Goal: Task Accomplishment & Management: Use online tool/utility

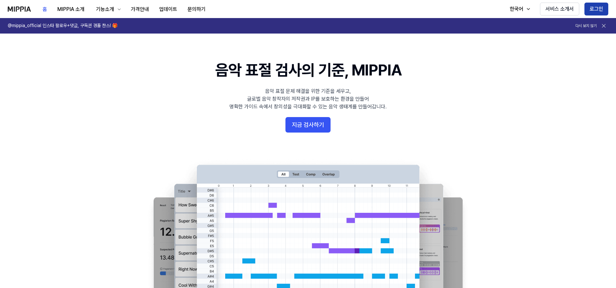
click at [602, 7] on button "로그인" at bounding box center [597, 9] width 24 height 13
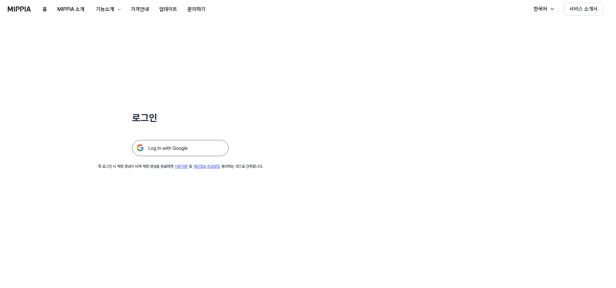
click at [167, 147] on img at bounding box center [180, 148] width 97 height 16
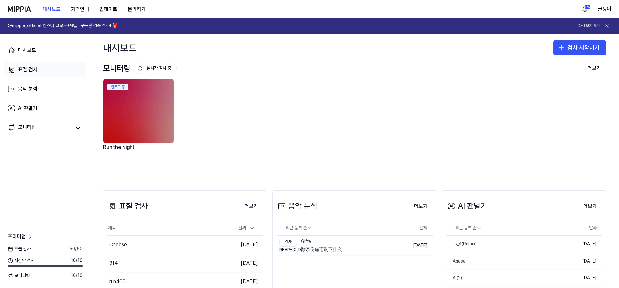
click at [31, 68] on div "표절 검사" at bounding box center [27, 70] width 19 height 8
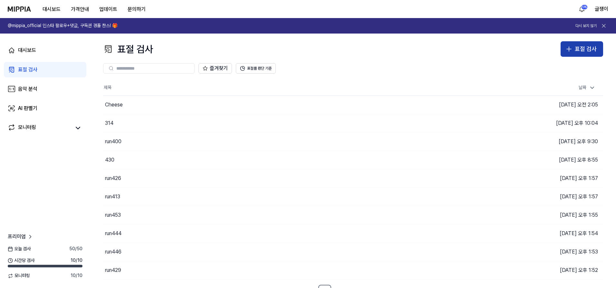
click at [582, 50] on div "표절 검사" at bounding box center [586, 48] width 22 height 9
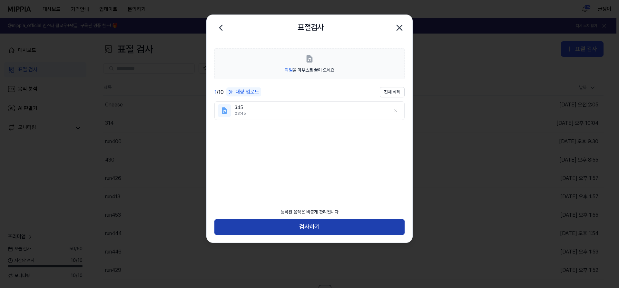
click at [311, 227] on button "검사하기" at bounding box center [309, 226] width 190 height 15
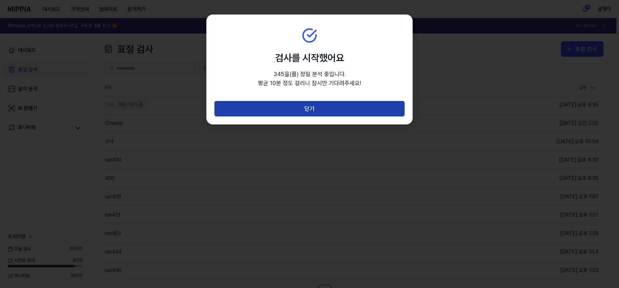
click at [312, 107] on button "닫기" at bounding box center [309, 108] width 190 height 15
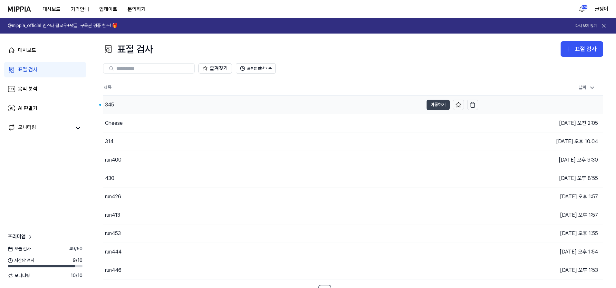
click at [431, 105] on button "이동하기" at bounding box center [438, 105] width 23 height 10
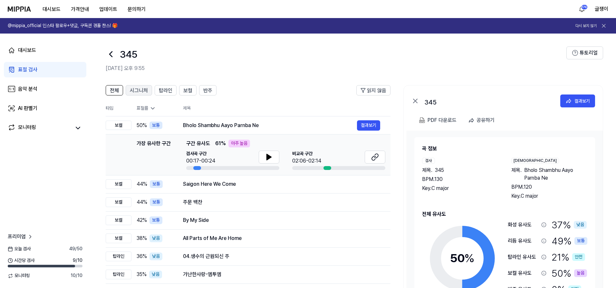
click at [136, 89] on span "시그니처" at bounding box center [139, 91] width 18 height 8
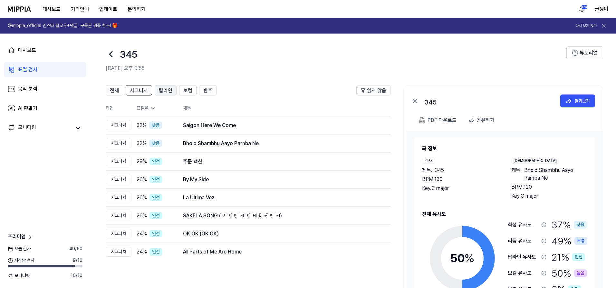
click at [163, 90] on span "탑라인" at bounding box center [166, 91] width 14 height 8
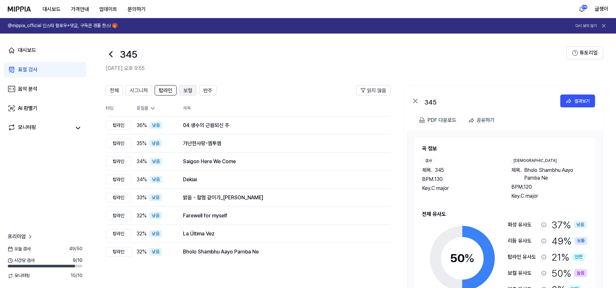
click at [186, 90] on span "보컬" at bounding box center [187, 91] width 9 height 8
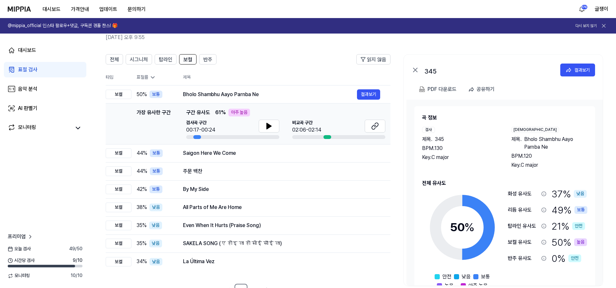
scroll to position [53, 0]
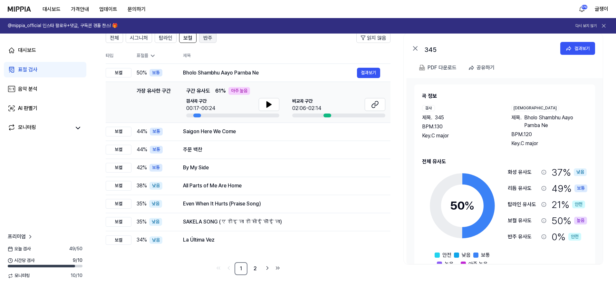
click at [210, 39] on span "반주" at bounding box center [207, 38] width 9 height 8
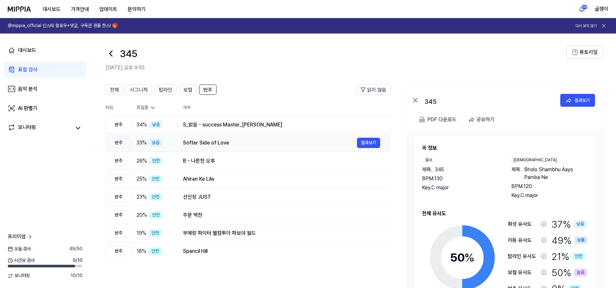
scroll to position [0, 0]
click at [116, 90] on span "전체" at bounding box center [114, 91] width 9 height 8
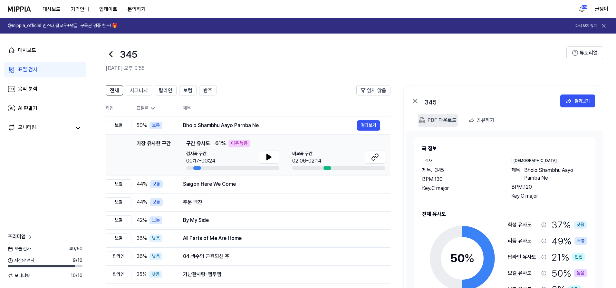
click at [439, 120] on div "PDF 다운로드" at bounding box center [442, 120] width 29 height 8
